Goal: Task Accomplishment & Management: Manage account settings

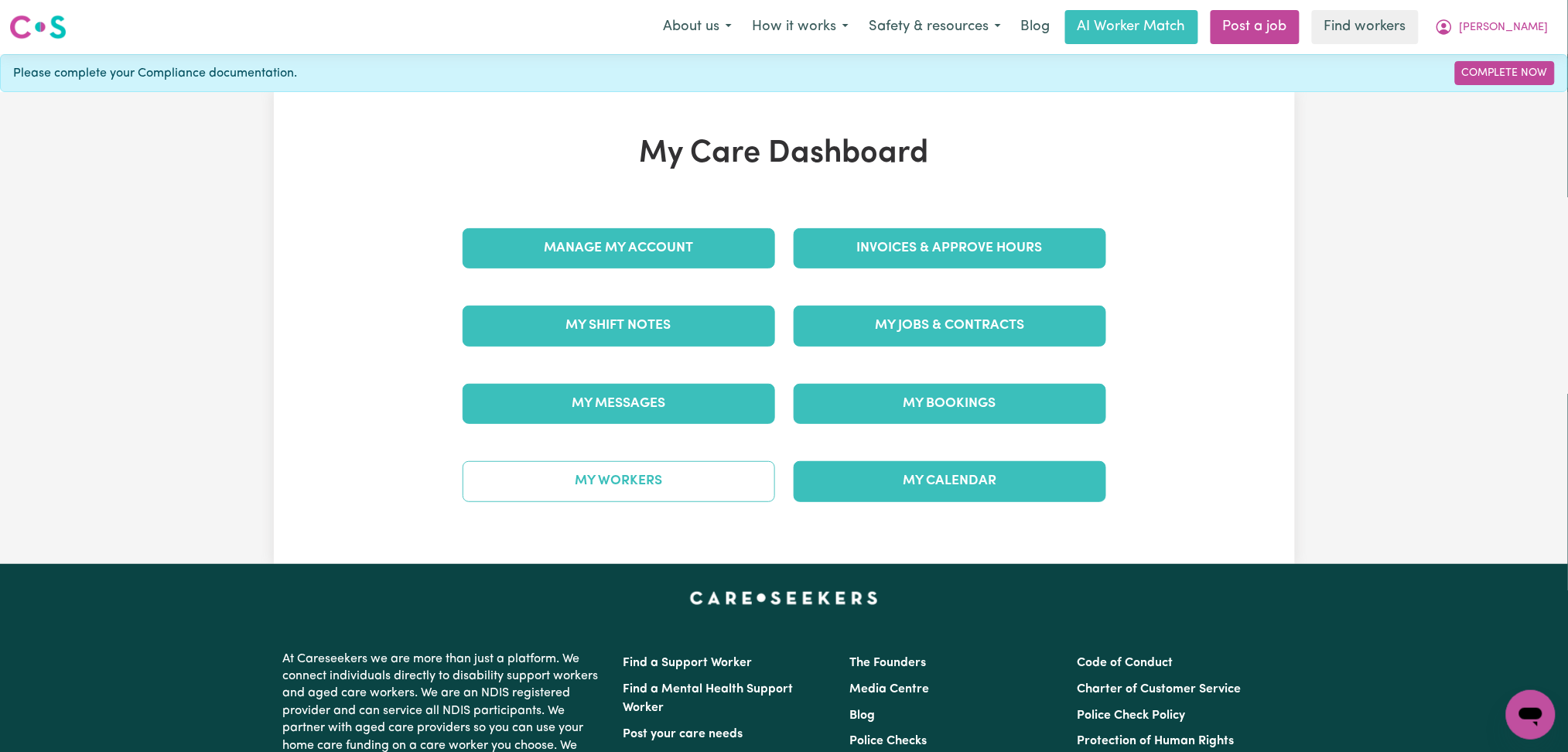
click at [629, 482] on link "My Workers" at bounding box center [619, 481] width 313 height 40
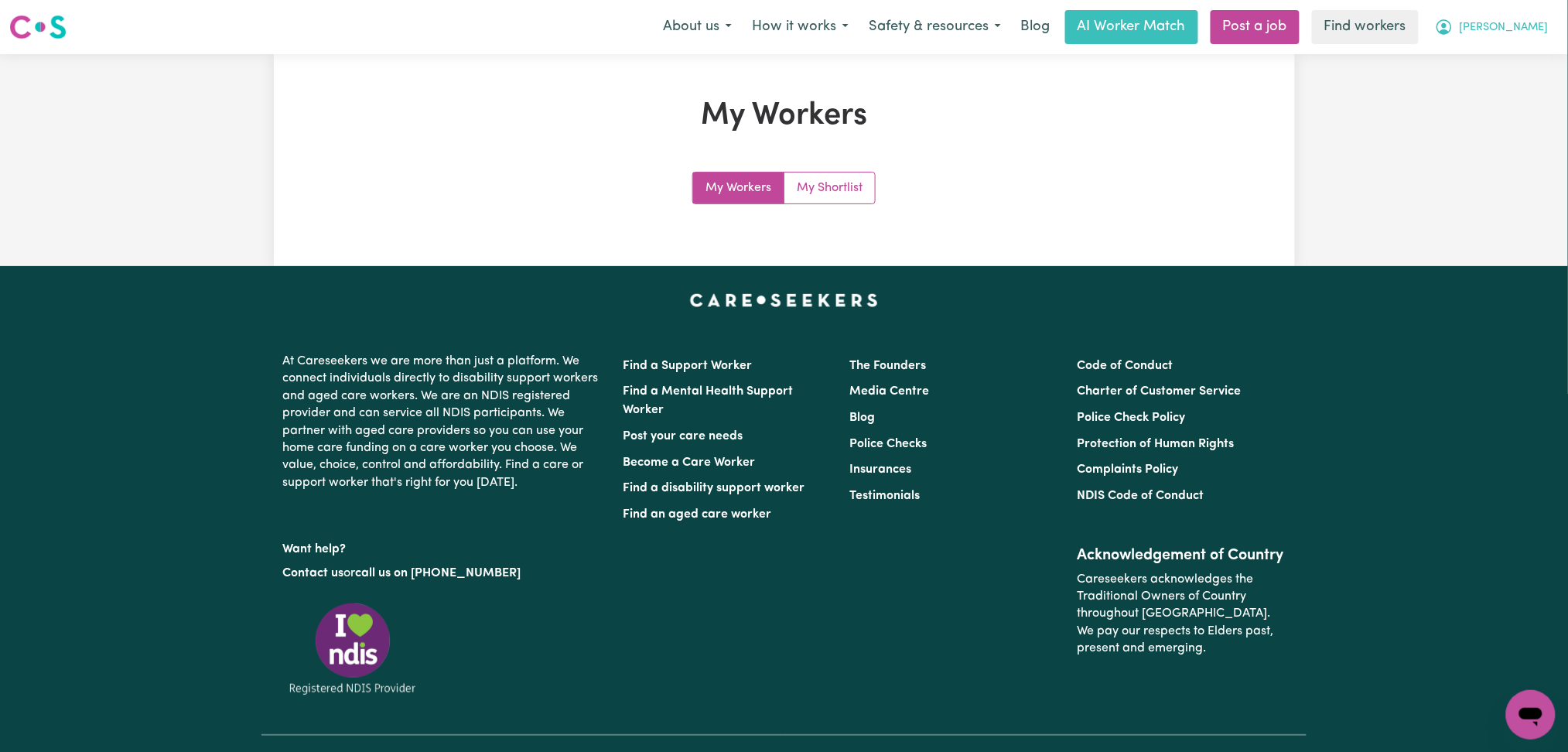
click at [1525, 27] on span "[PERSON_NAME]" at bounding box center [1504, 27] width 89 height 17
click at [1466, 73] on link "My Dashboard" at bounding box center [1497, 60] width 122 height 29
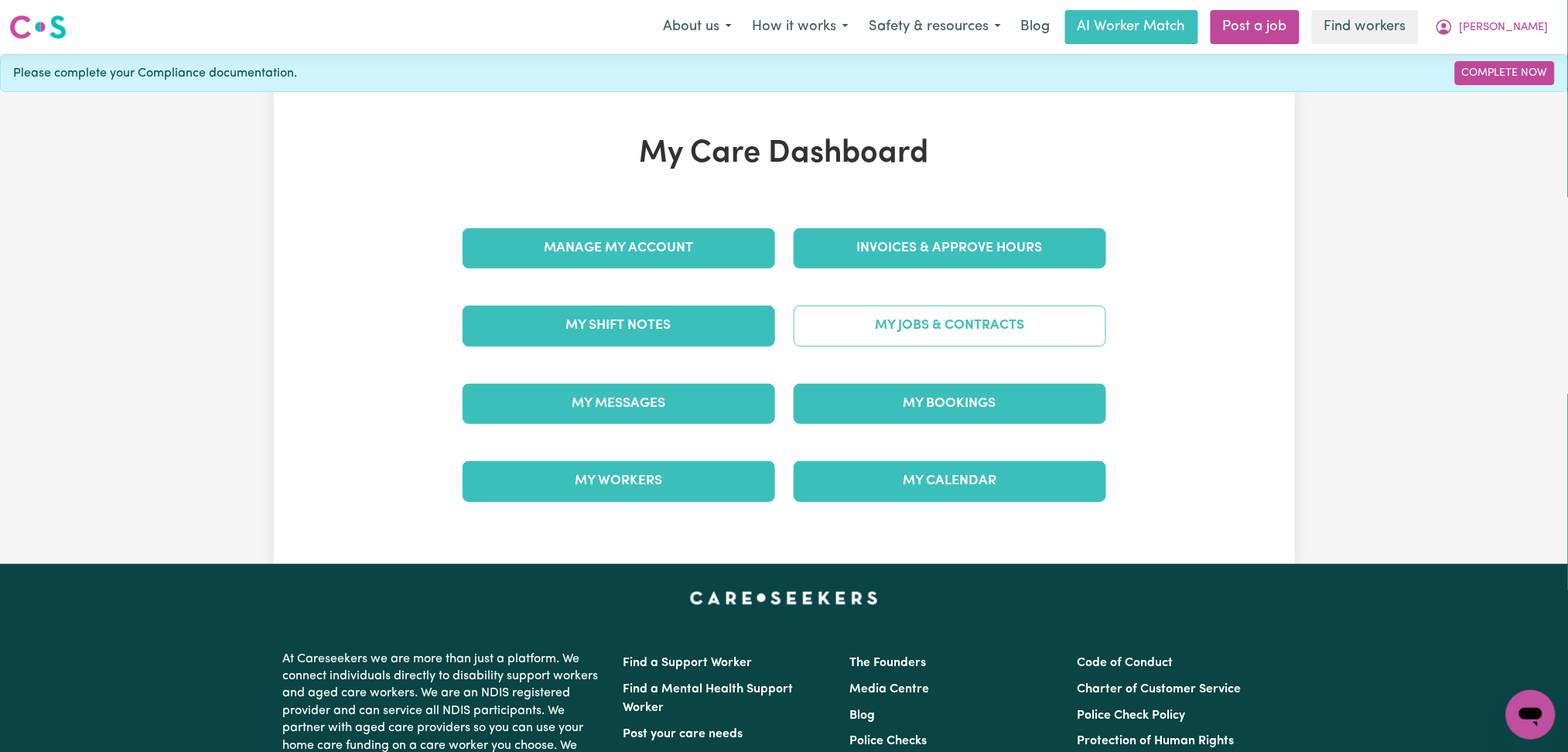
click at [954, 330] on link "My Jobs & Contracts" at bounding box center [950, 325] width 313 height 40
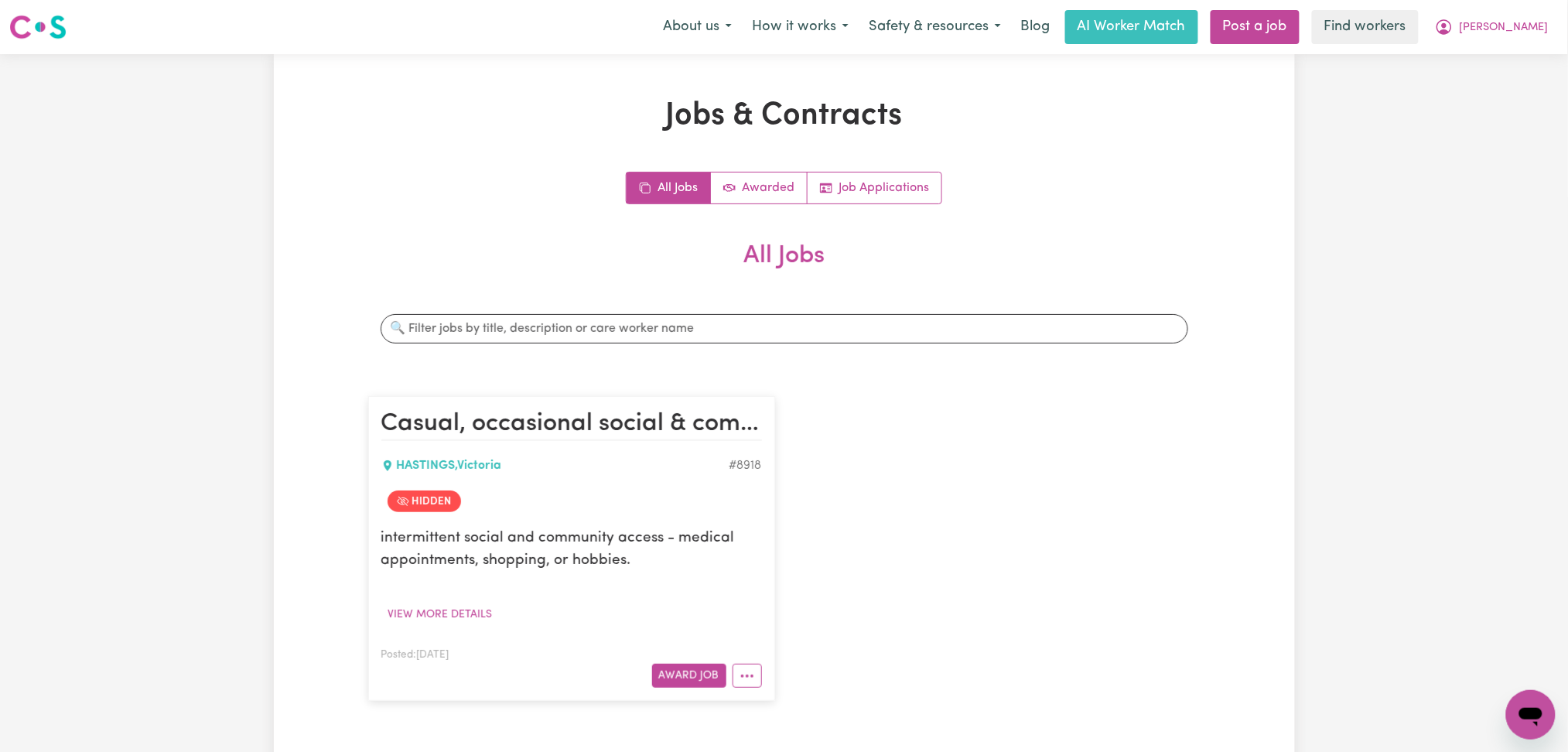
click at [1001, 242] on h2 "All Jobs" at bounding box center [784, 268] width 832 height 54
click at [1518, 20] on span "[PERSON_NAME]" at bounding box center [1504, 27] width 89 height 17
click at [1503, 94] on link "Logout" at bounding box center [1497, 89] width 122 height 29
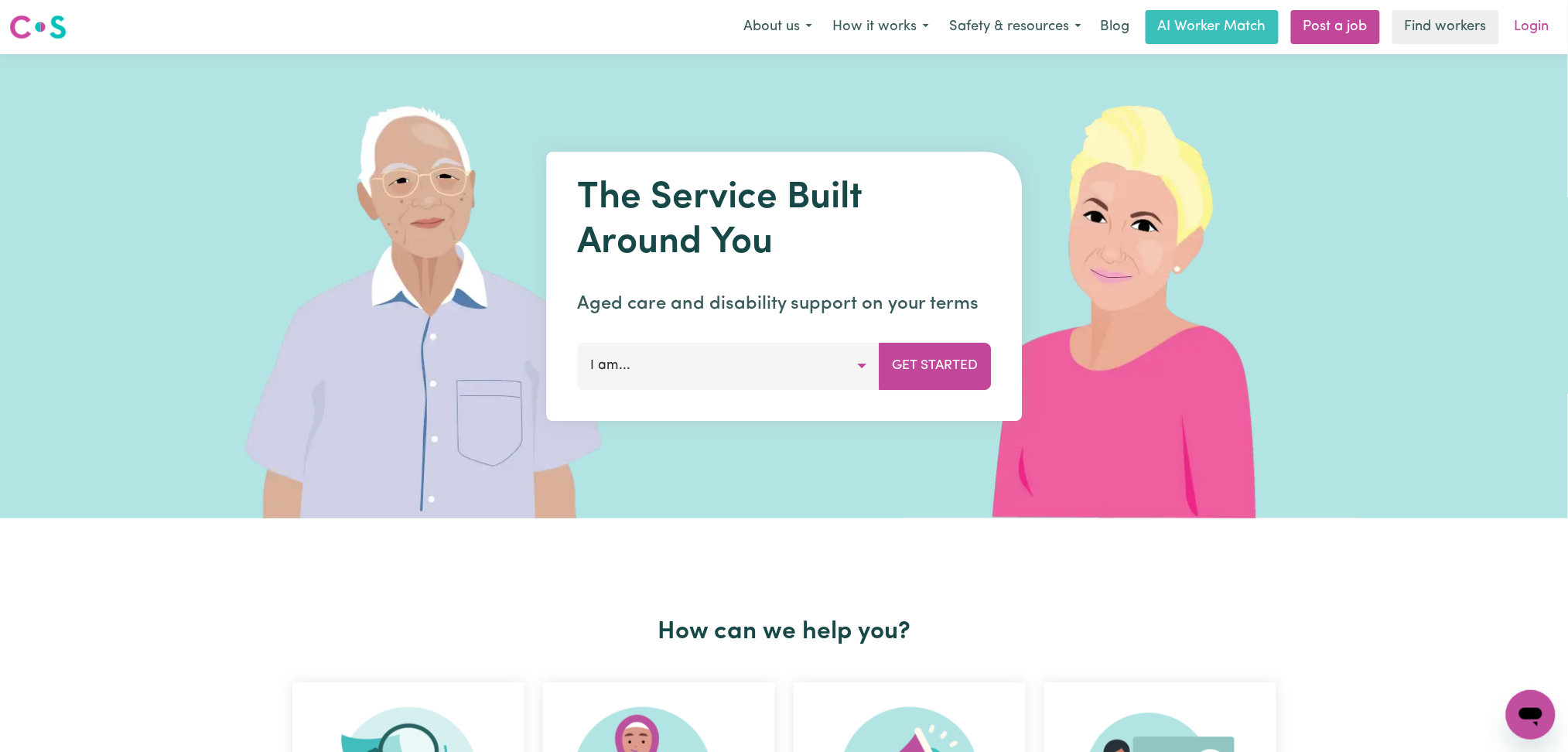
click at [1527, 26] on link "Login" at bounding box center [1532, 27] width 53 height 34
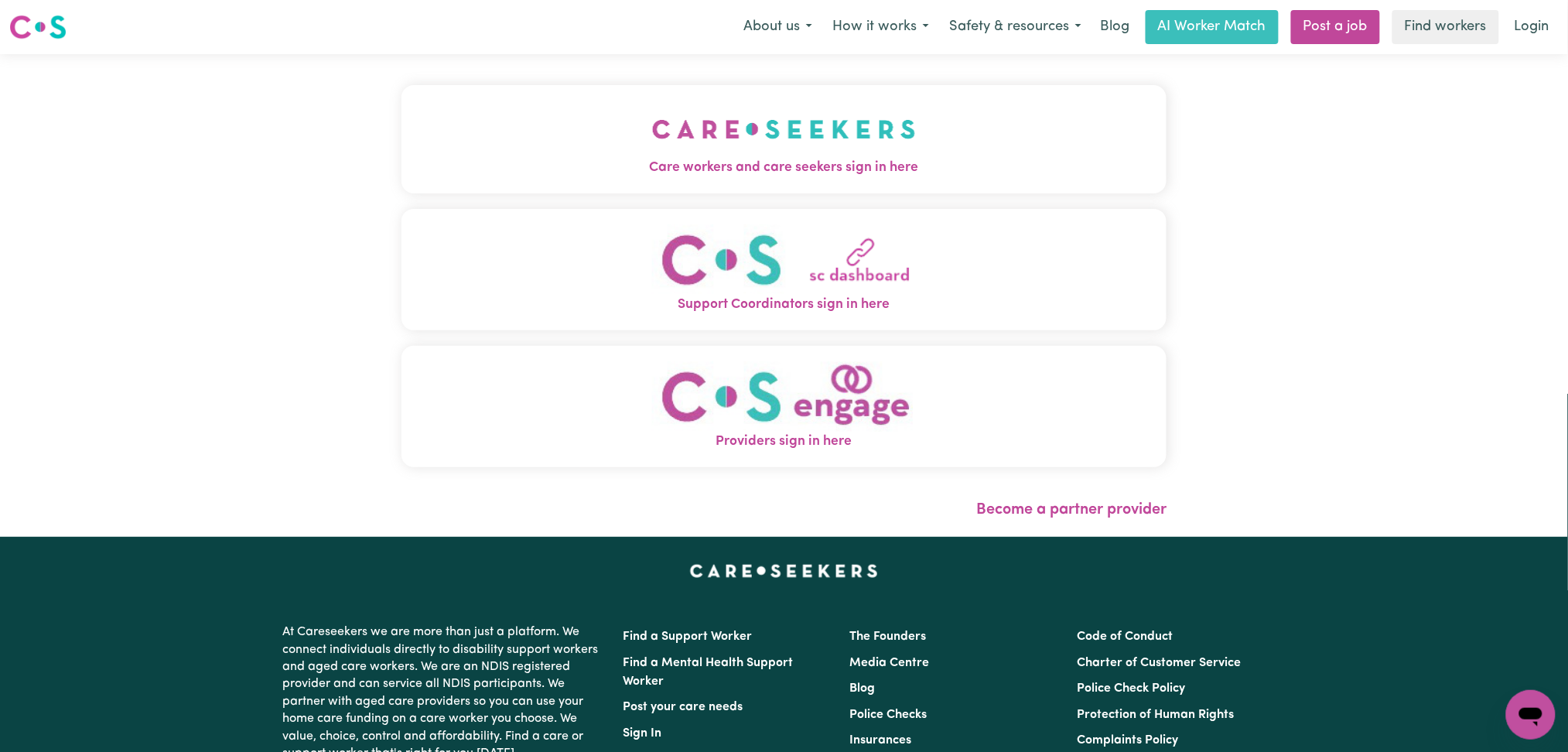
click at [762, 167] on span "Care workers and care seekers sign in here" at bounding box center [784, 168] width 766 height 20
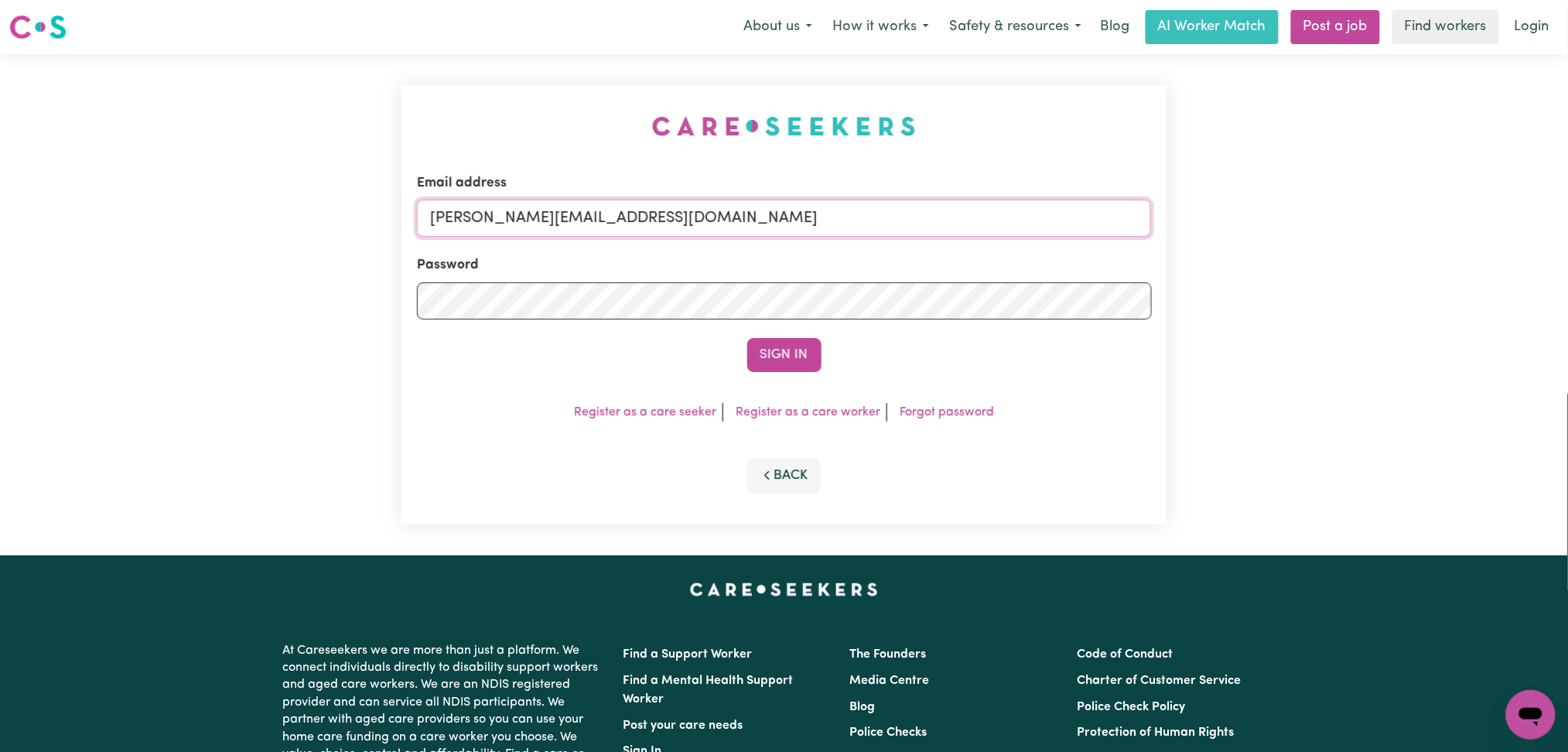
click at [597, 212] on input "[PERSON_NAME][EMAIL_ADDRESS][DOMAIN_NAME]" at bounding box center [785, 218] width 735 height 37
drag, startPoint x: 513, startPoint y: 214, endPoint x: 845, endPoint y: 217, distance: 332.0
click at [845, 217] on input "Superuser~[EMAIL_ADDRESS][DOMAIN_NAME]" at bounding box center [785, 218] width 735 height 37
type input "Superuser~[EMAIL_ADDRESS][DOMAIN_NAME]"
click at [777, 366] on button "Sign In" at bounding box center [785, 354] width 75 height 34
